Goal: Information Seeking & Learning: Learn about a topic

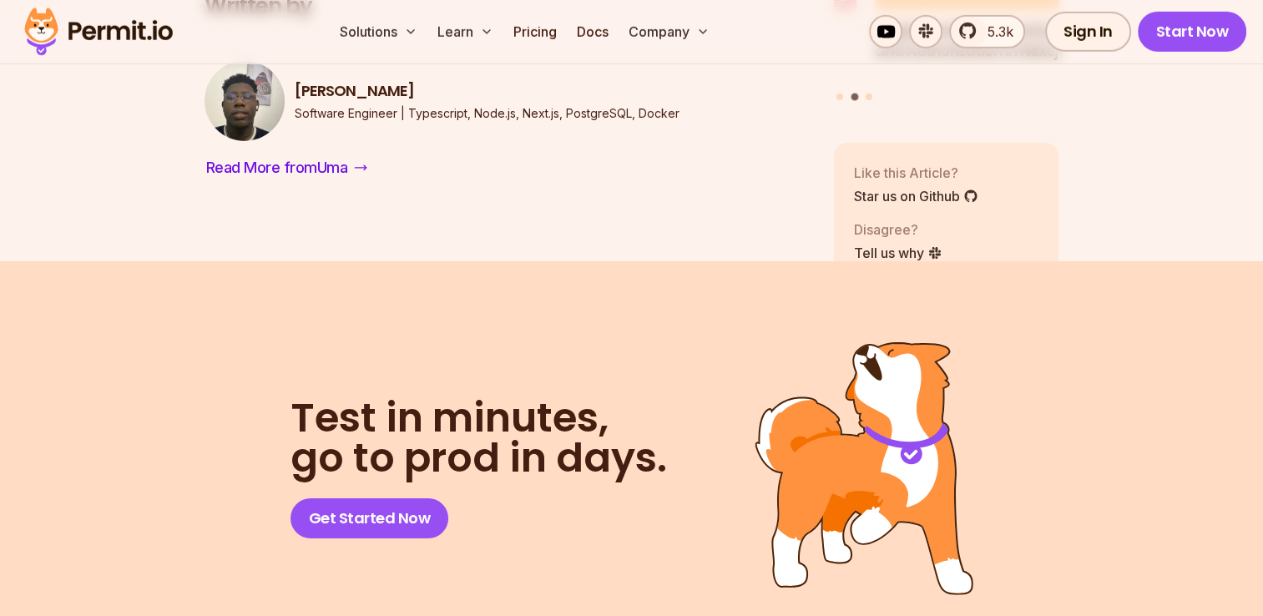
scroll to position [11801, 0]
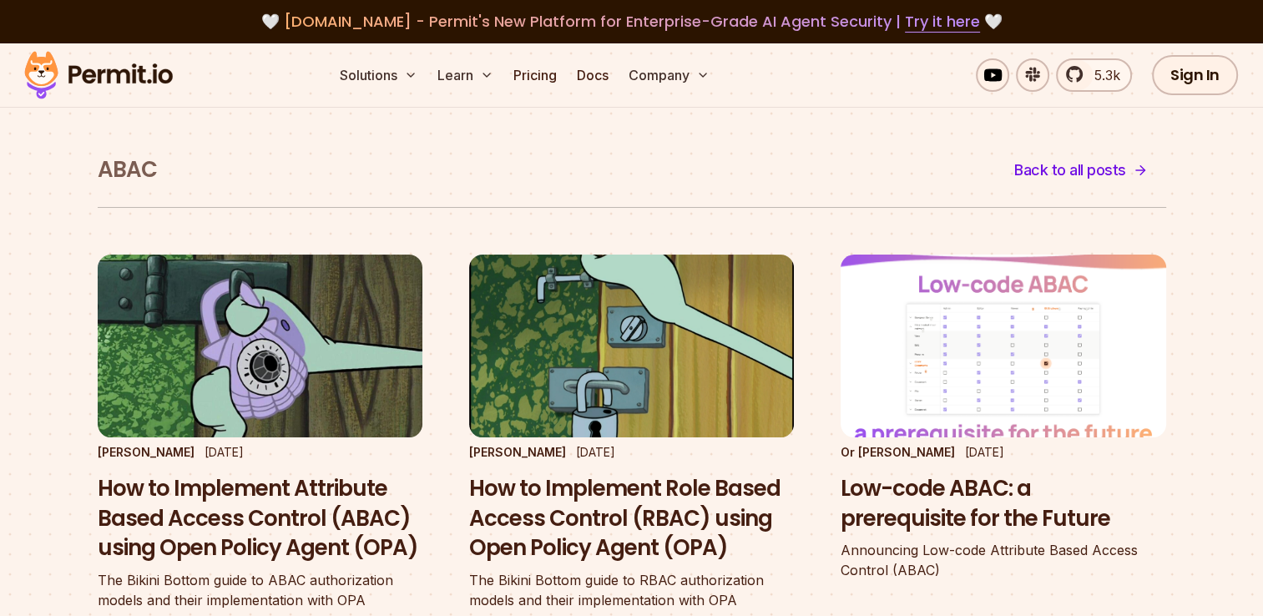
click at [941, 349] on img at bounding box center [1002, 345] width 357 height 201
